Goal: Transaction & Acquisition: Purchase product/service

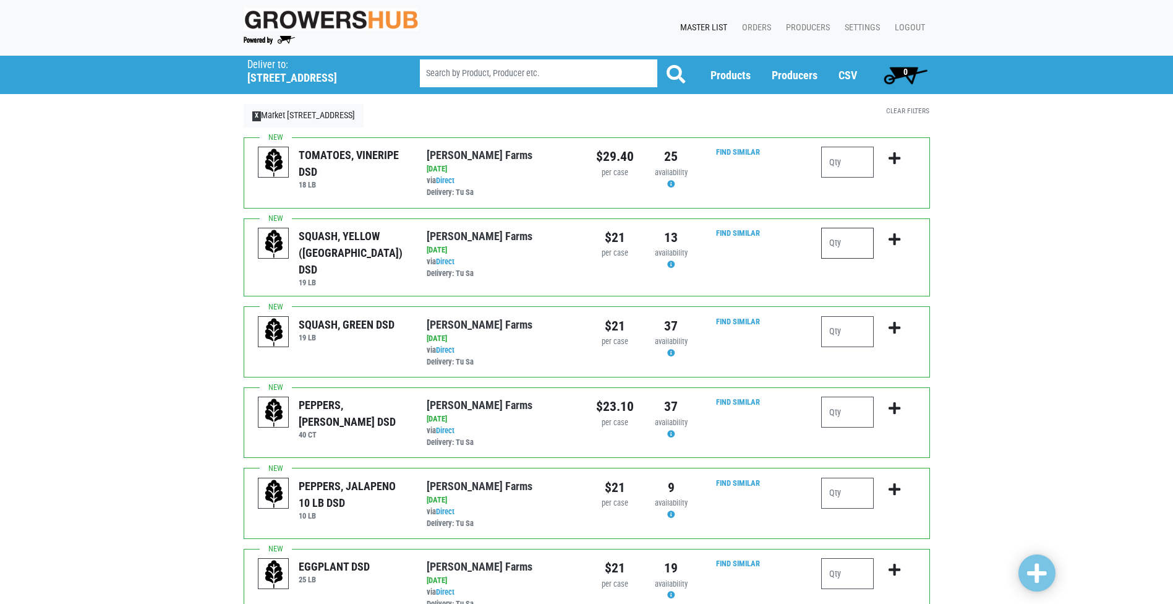
click at [836, 244] on input "number" at bounding box center [847, 243] width 53 height 31
type input "3"
type input "2"
click at [896, 239] on icon "submit" at bounding box center [895, 240] width 12 height 14
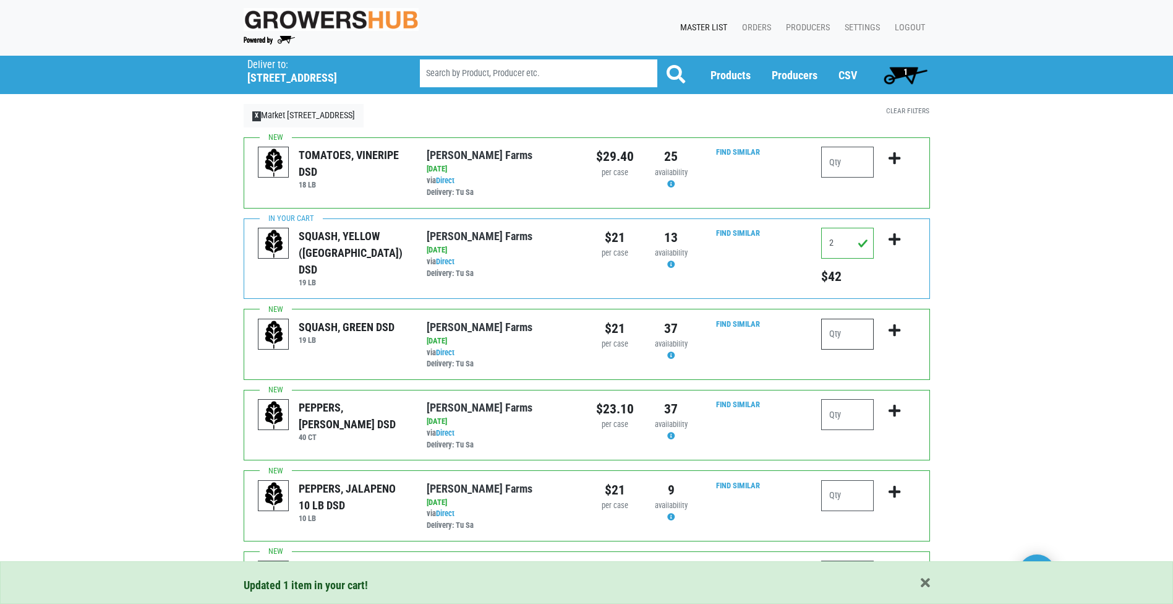
click at [847, 338] on input "number" at bounding box center [847, 334] width 53 height 31
type input "6"
click at [899, 332] on icon "submit" at bounding box center [895, 330] width 12 height 14
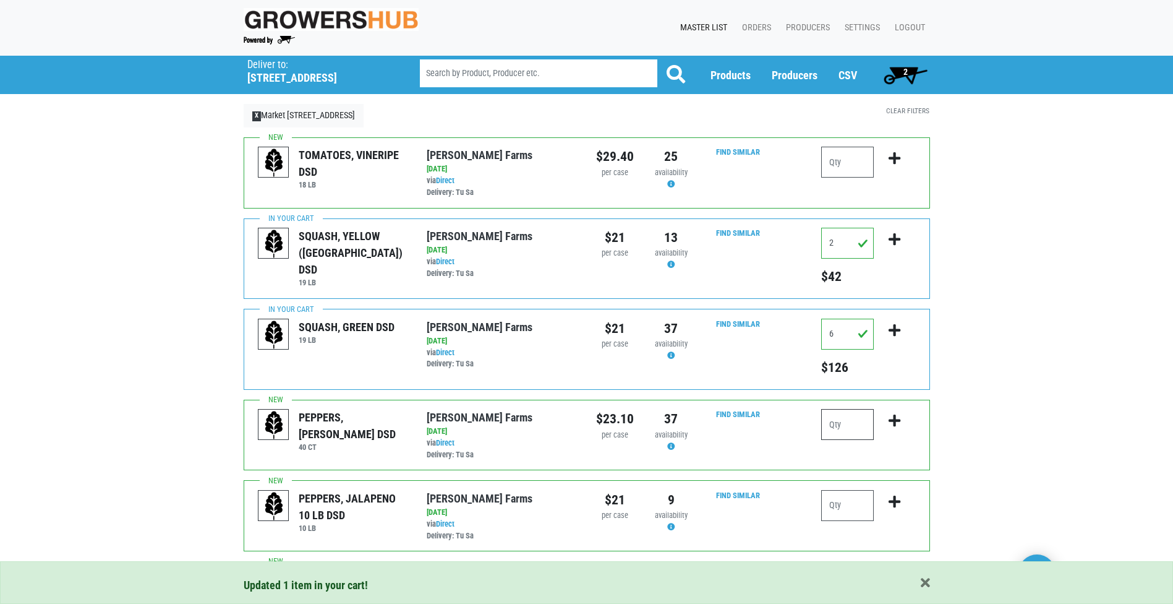
click at [848, 427] on input "number" at bounding box center [847, 424] width 53 height 31
type input "6"
click at [893, 415] on icon "submit" at bounding box center [895, 421] width 12 height 14
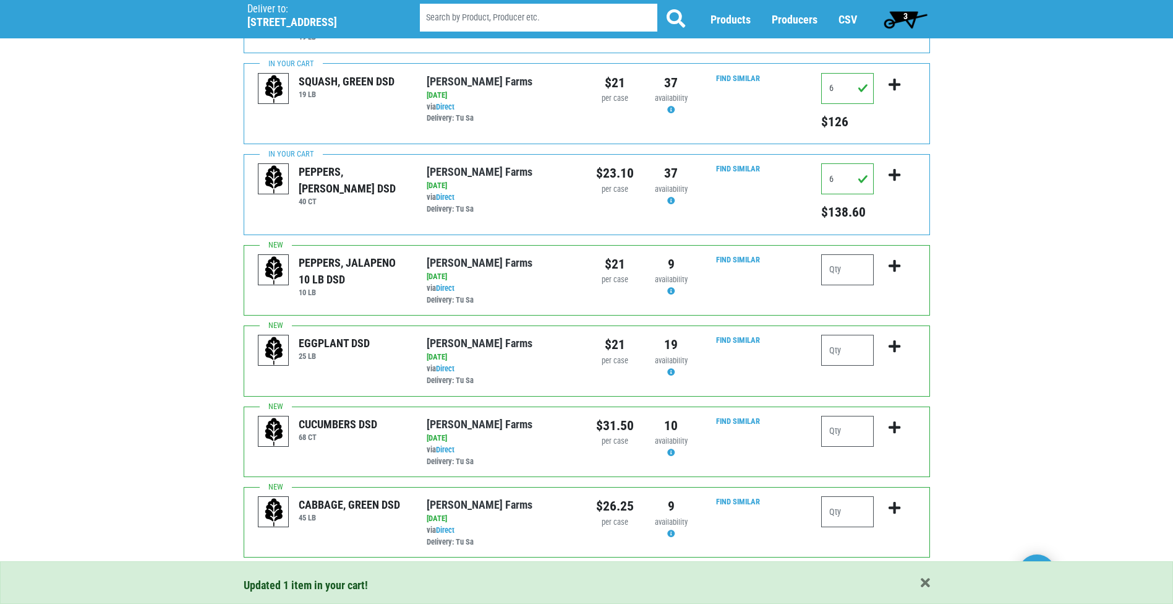
scroll to position [247, 0]
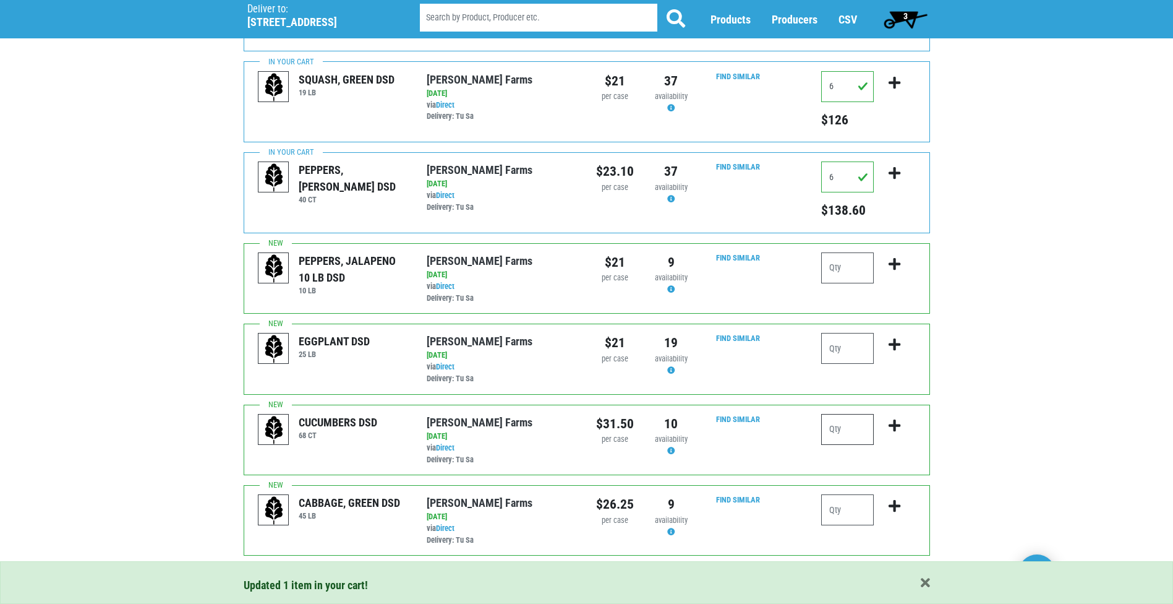
click at [845, 426] on input "number" at bounding box center [847, 429] width 53 height 31
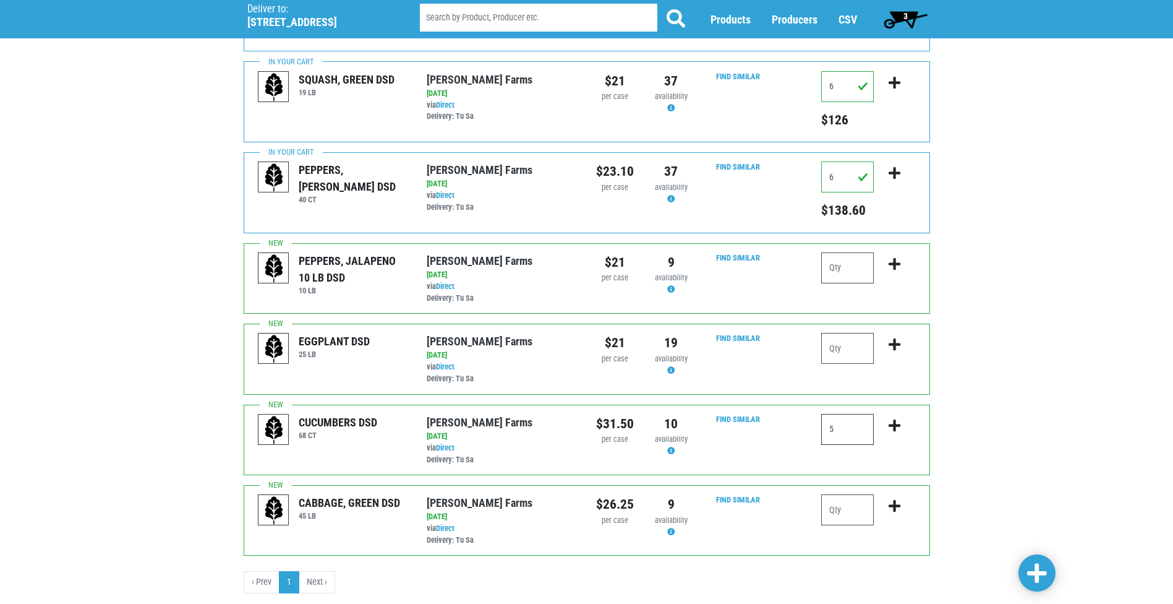
type input "5"
click at [894, 420] on icon "submit" at bounding box center [895, 426] width 12 height 14
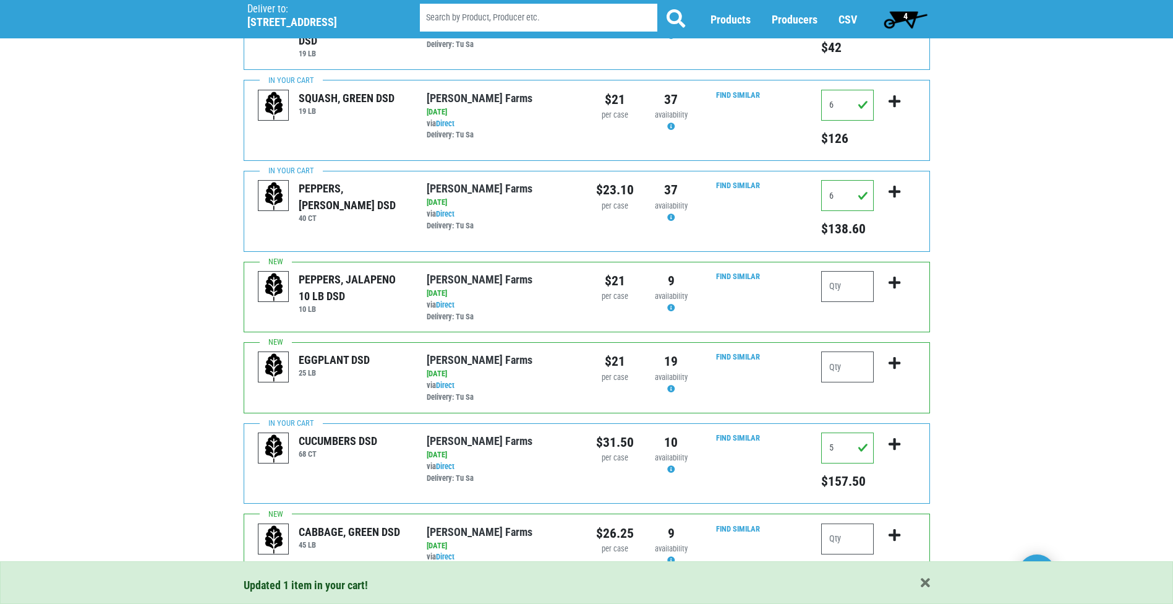
scroll to position [288, 0]
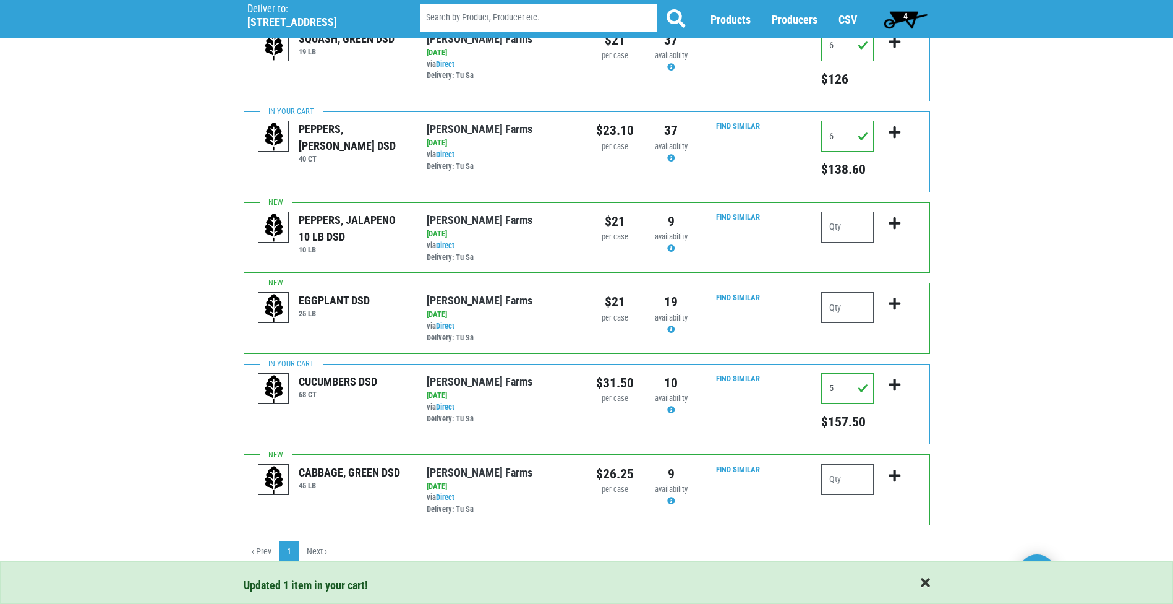
click at [926, 587] on span "button" at bounding box center [925, 583] width 9 height 14
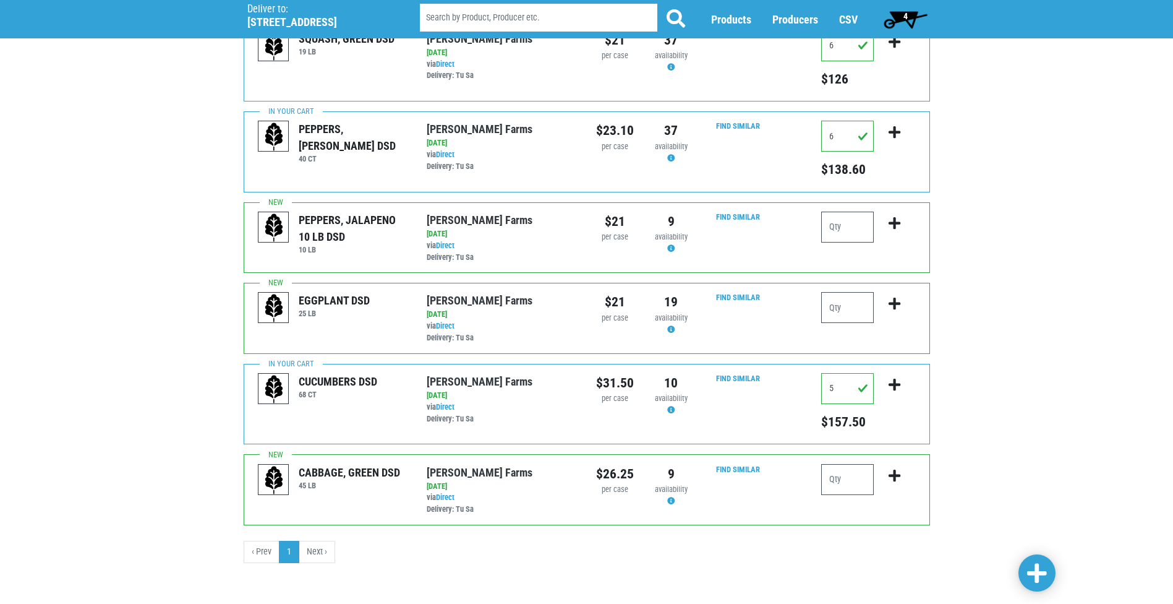
click at [902, 11] on span "4" at bounding box center [905, 19] width 55 height 25
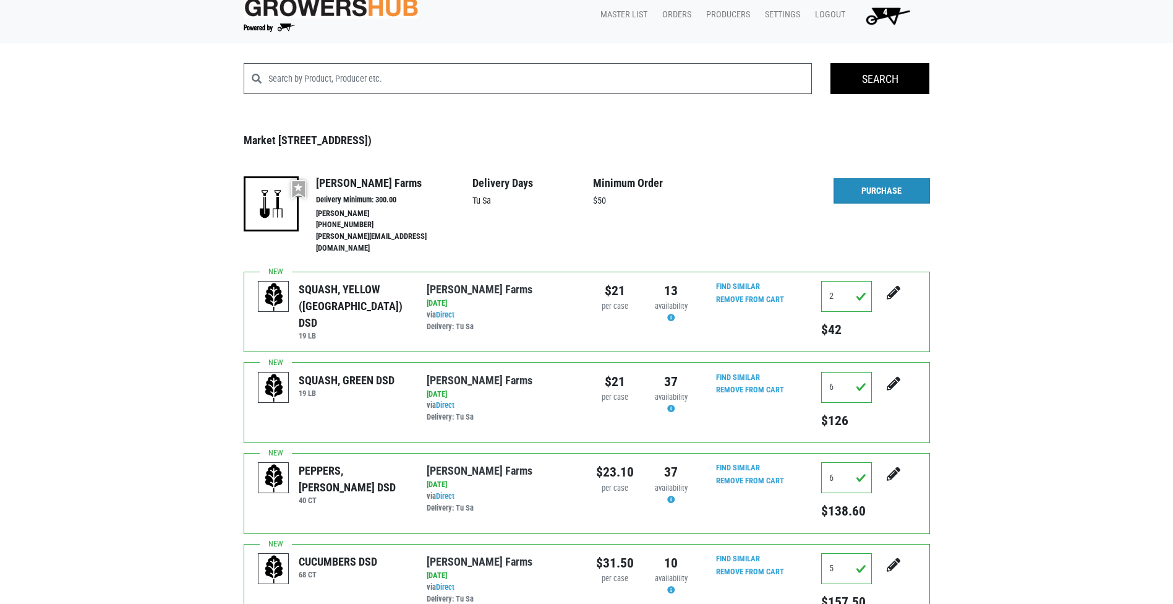
scroll to position [7, 0]
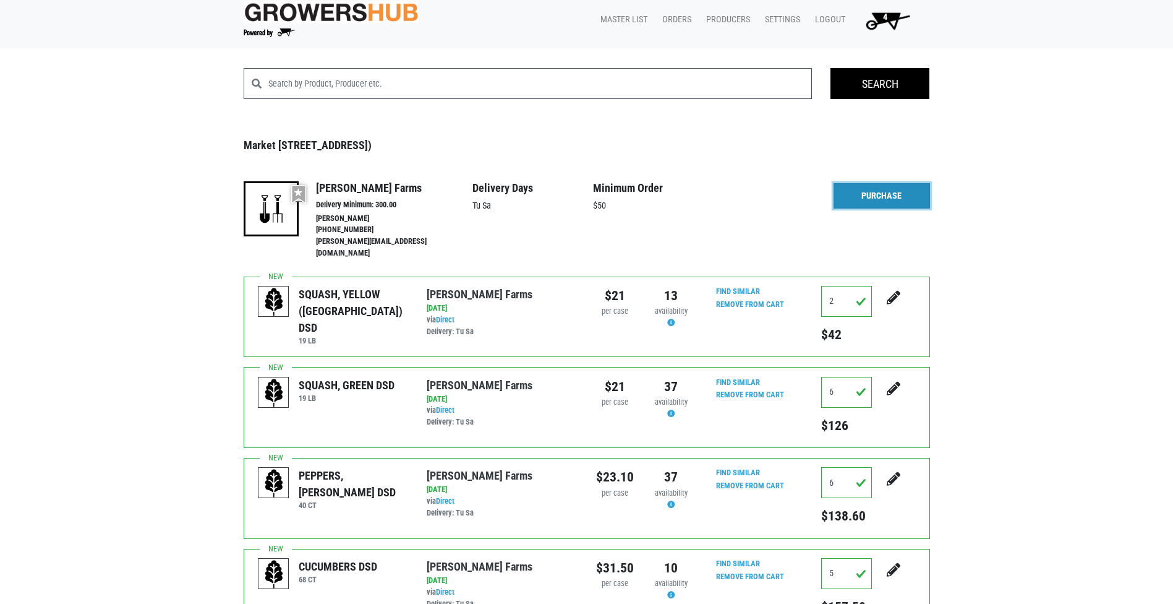
click at [881, 186] on link "Purchase" at bounding box center [882, 196] width 96 height 26
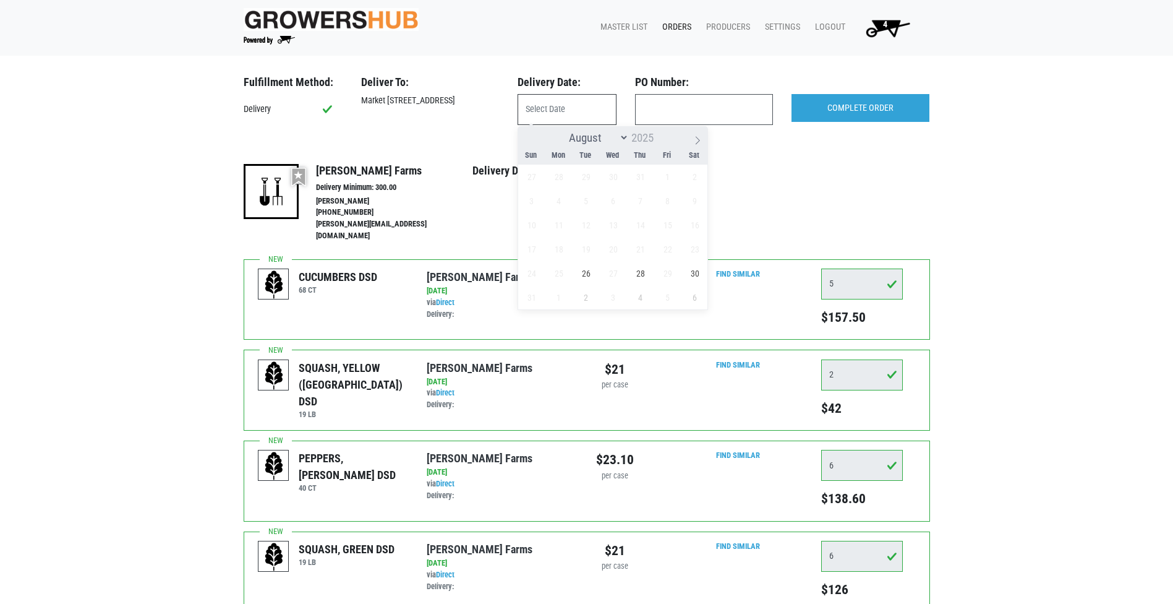
click at [584, 109] on input "text" at bounding box center [567, 109] width 99 height 31
click at [593, 275] on span "26" at bounding box center [586, 273] width 24 height 24
type input "[DATE]"
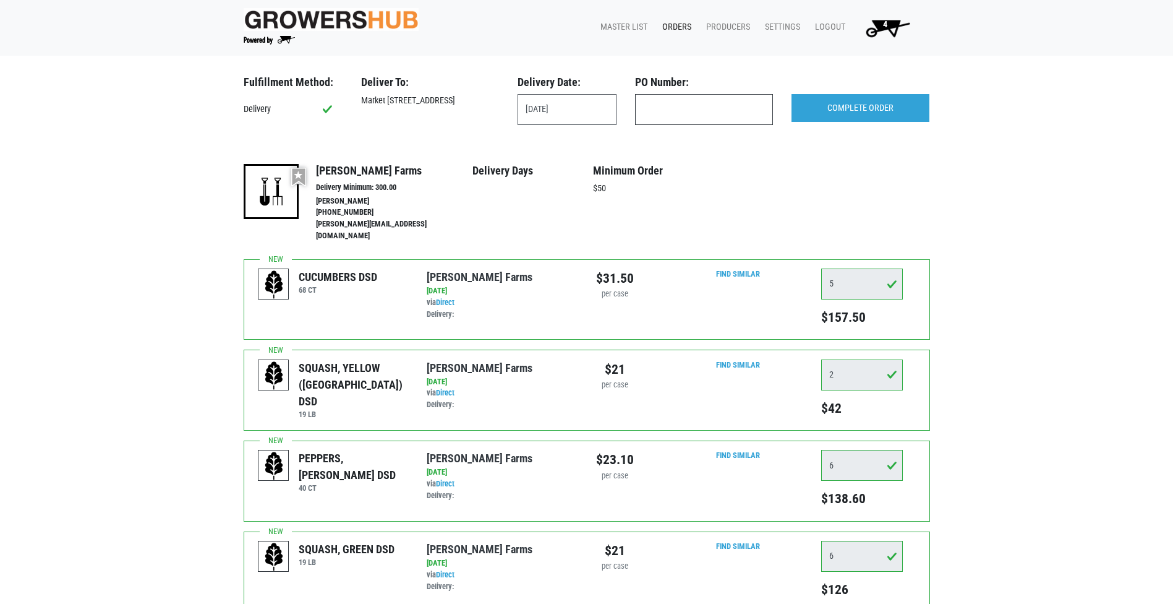
click at [671, 107] on input "text" at bounding box center [704, 109] width 138 height 31
type input "jakeproduce"
click at [849, 109] on input "COMPLETE ORDER" at bounding box center [861, 108] width 138 height 28
